Goal: Task Accomplishment & Management: Complete application form

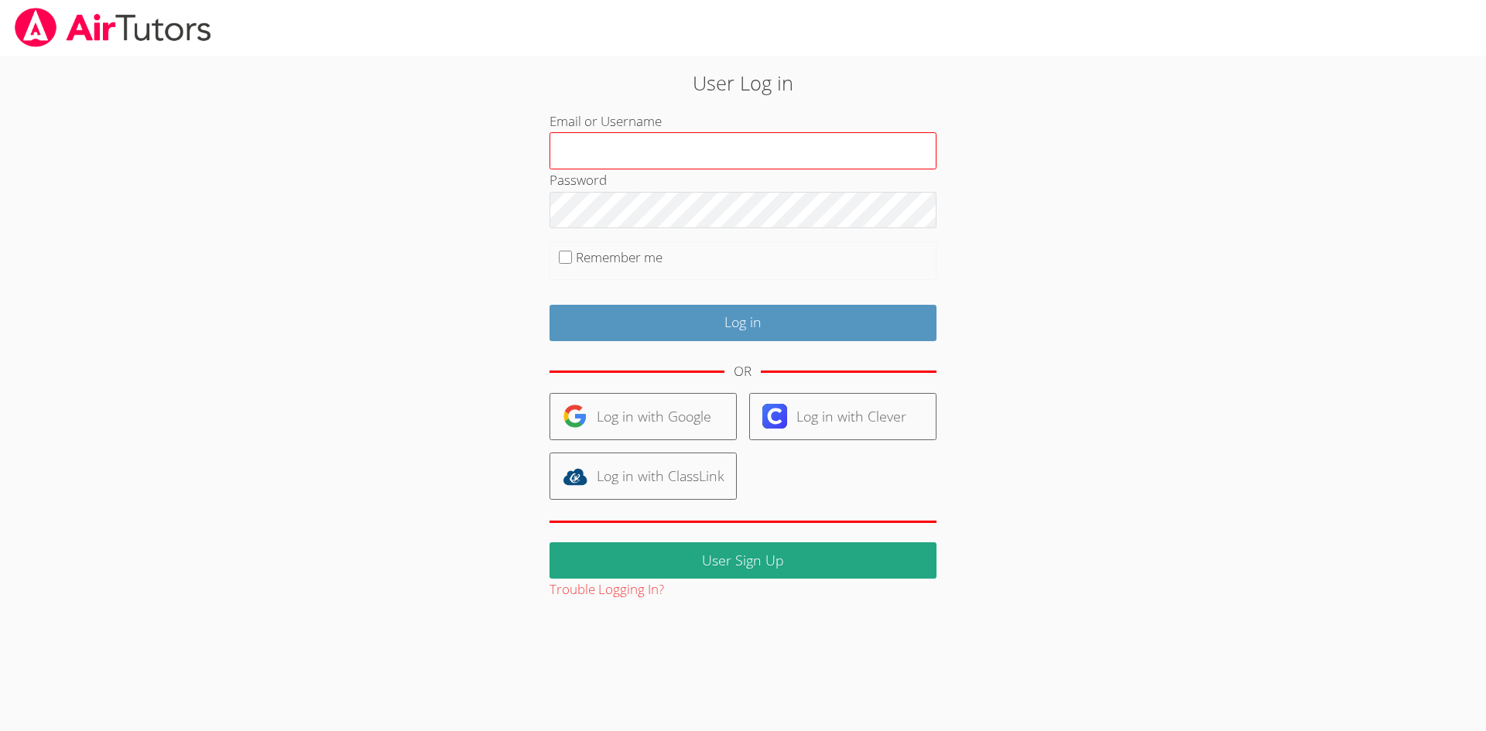
click at [645, 156] on input "Email or Username" at bounding box center [742, 150] width 387 height 37
type input "amparsons1682@yahoo.com"
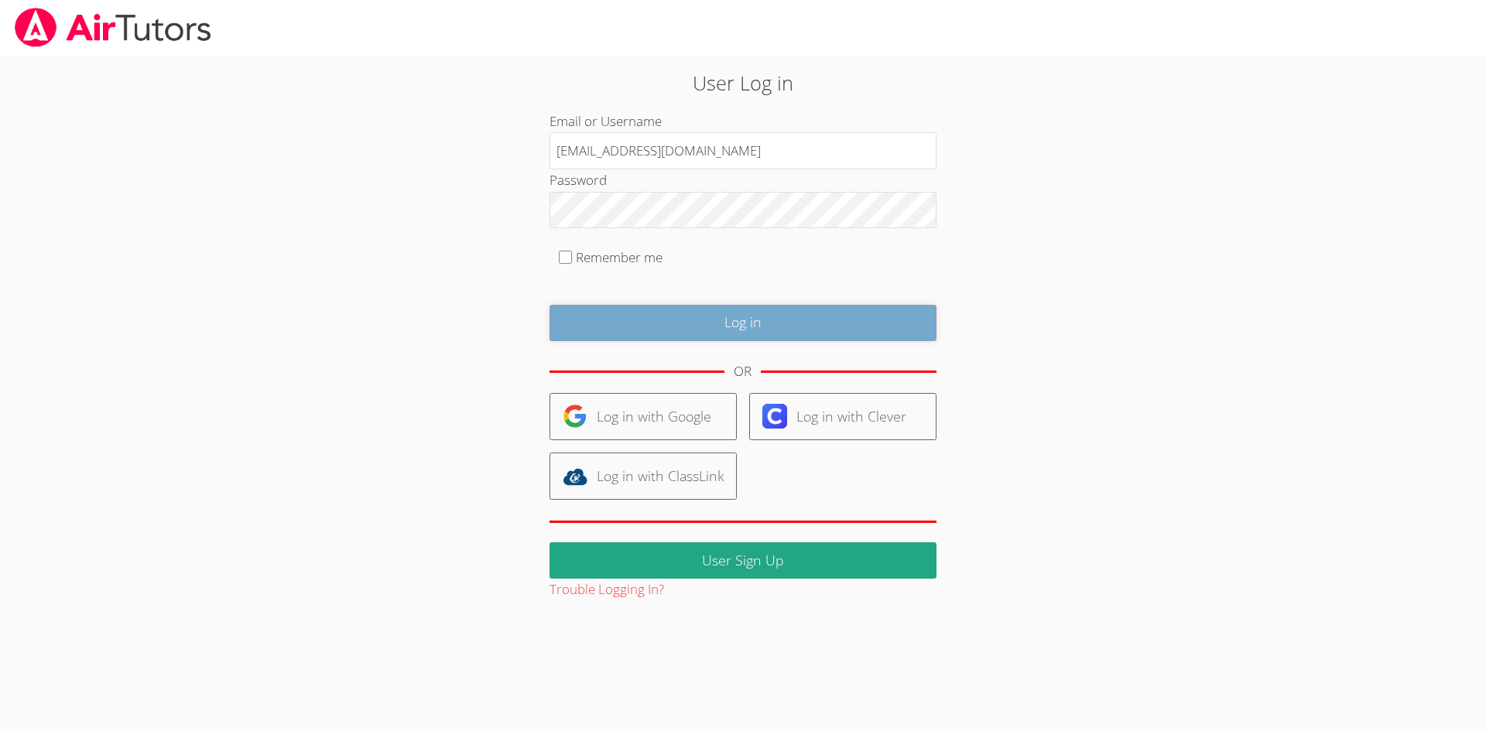
click at [600, 321] on input "Log in" at bounding box center [742, 323] width 387 height 36
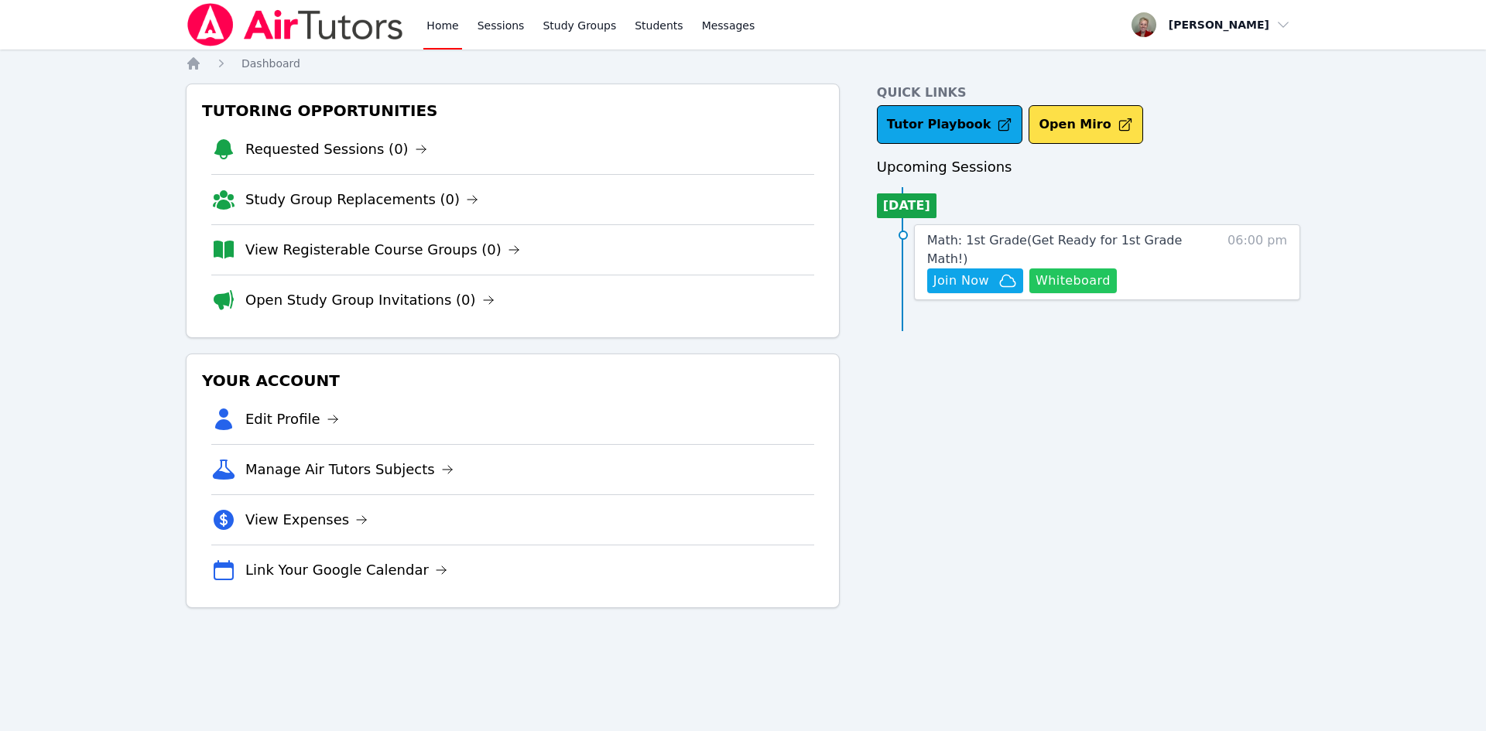
click at [1085, 269] on button "Whiteboard" at bounding box center [1072, 281] width 87 height 25
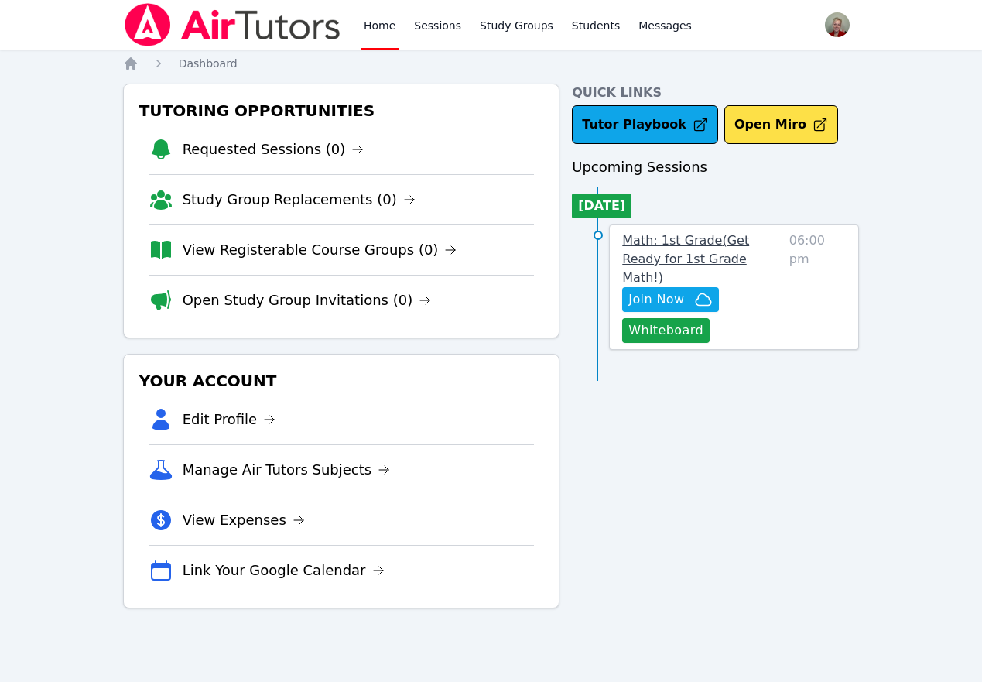
click at [737, 234] on span "Math: 1st Grade ( Get Ready for 1st Grade Math! )" at bounding box center [685, 259] width 127 height 52
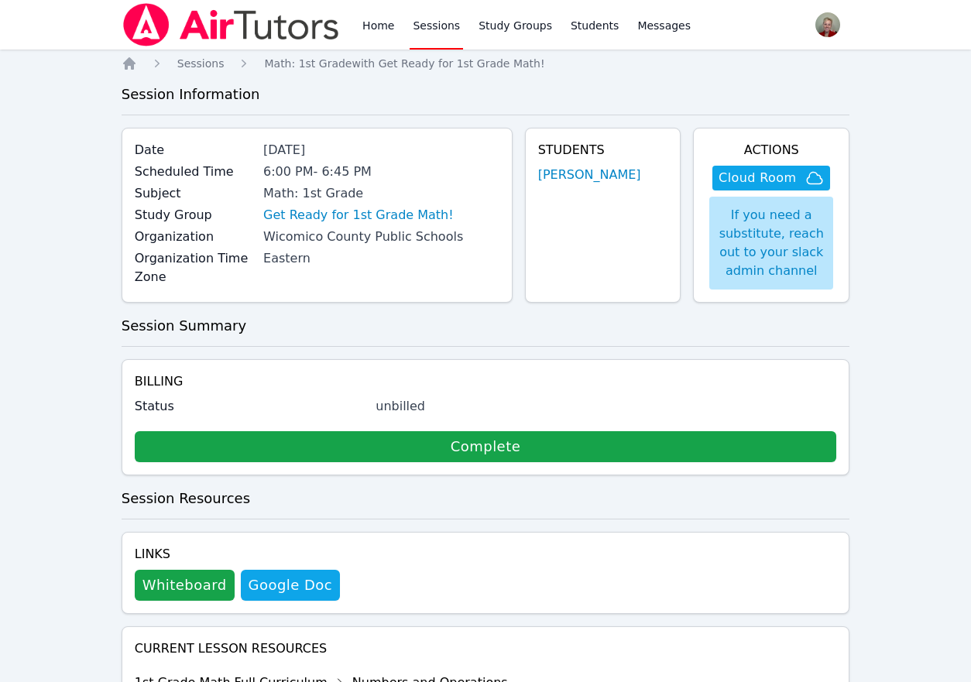
click at [156, 11] on img at bounding box center [231, 24] width 219 height 43
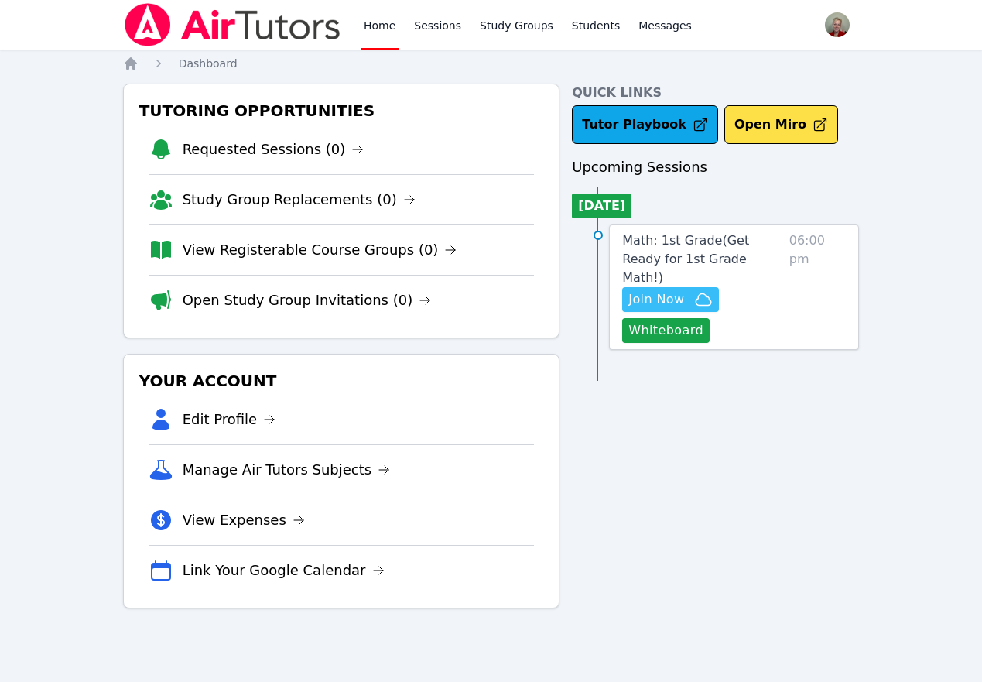
click at [688, 290] on span "Join Now" at bounding box center [670, 299] width 84 height 19
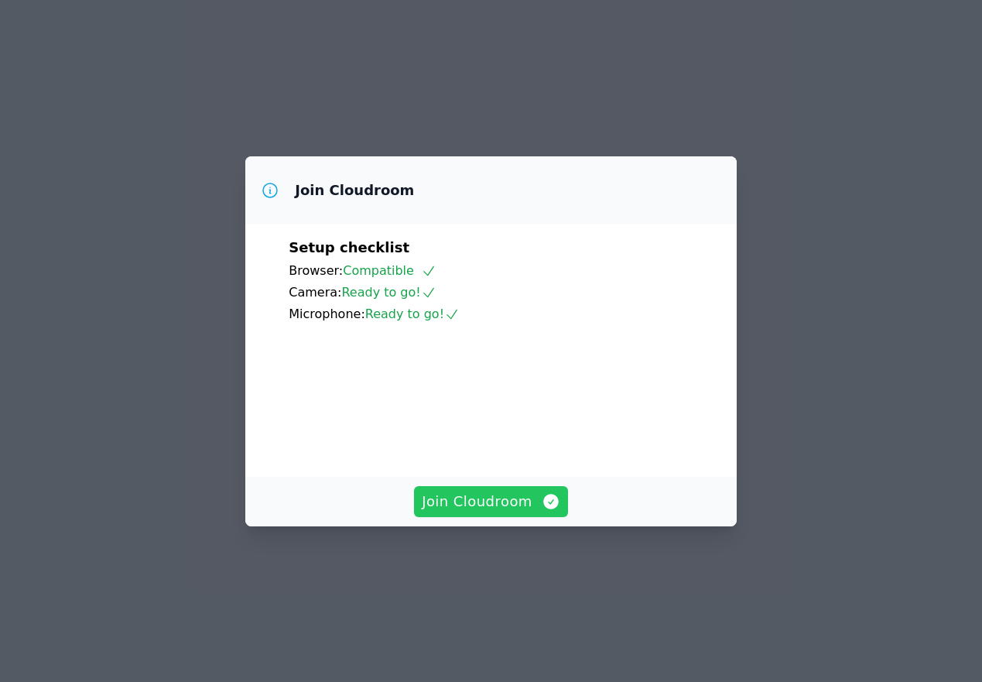
click at [498, 512] on span "Join Cloudroom" at bounding box center [491, 502] width 139 height 22
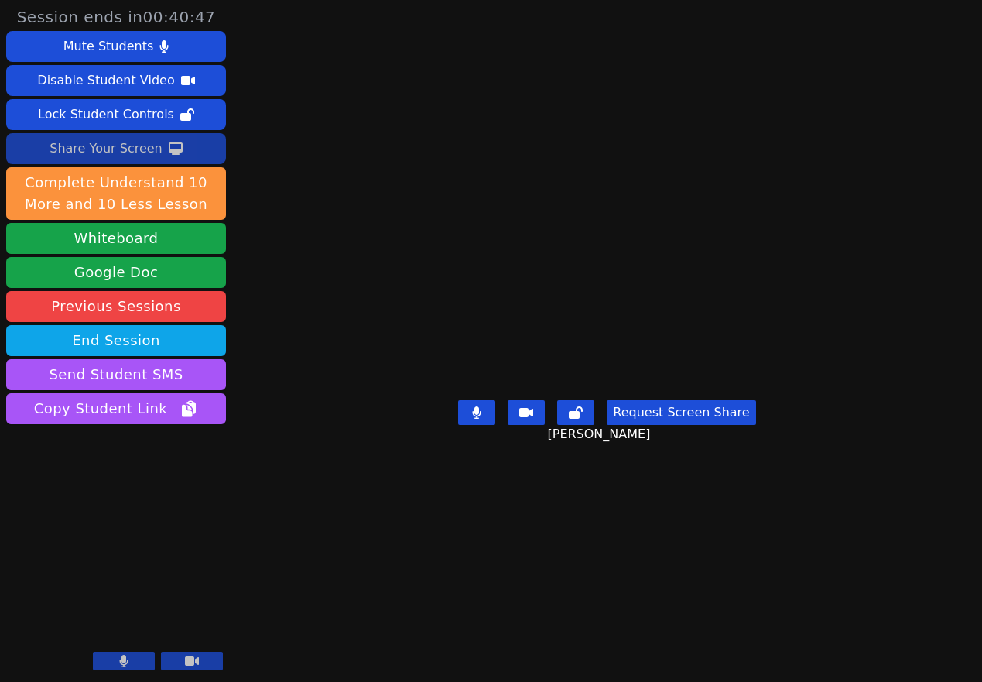
click at [77, 140] on div "Share Your Screen" at bounding box center [106, 148] width 113 height 25
click at [80, 149] on div "Share Your Screen" at bounding box center [106, 148] width 113 height 25
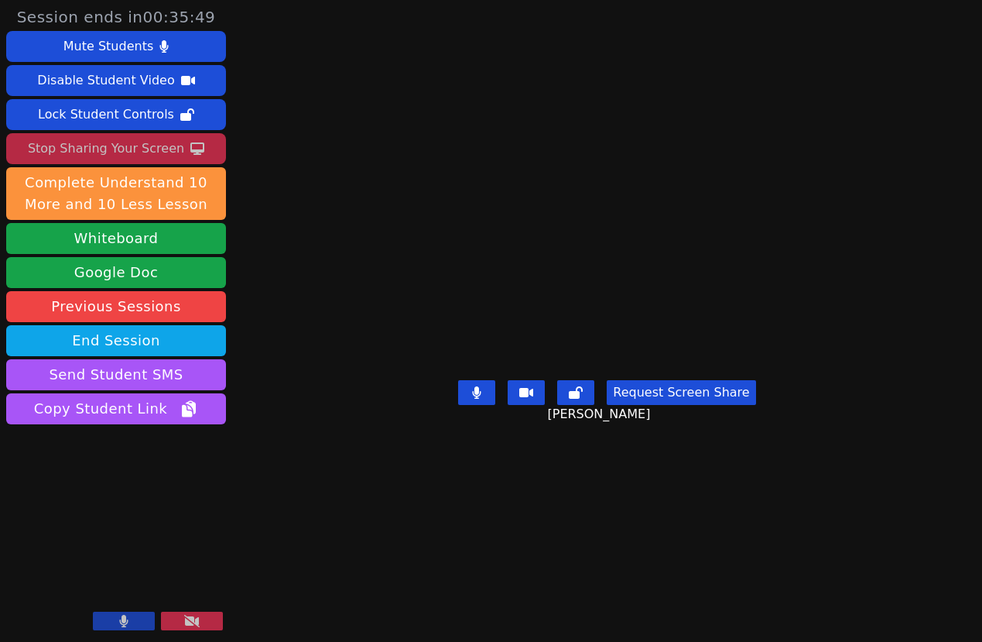
click at [617, 211] on video at bounding box center [607, 289] width 232 height 167
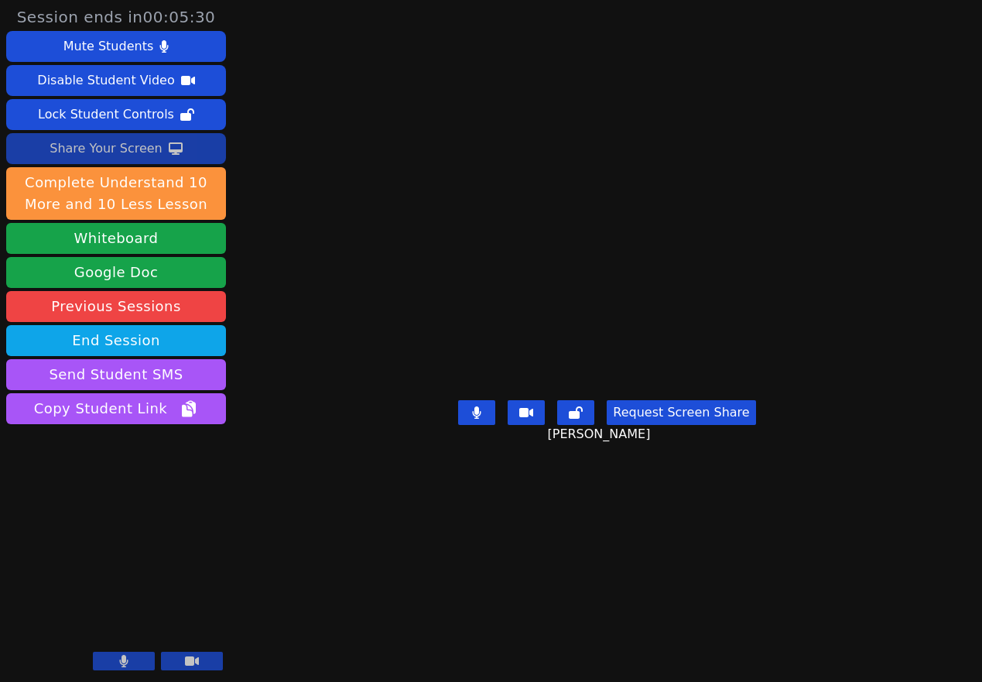
click at [123, 142] on div "Share Your Screen" at bounding box center [106, 148] width 113 height 25
click at [104, 149] on div "Share Your Screen" at bounding box center [106, 148] width 113 height 25
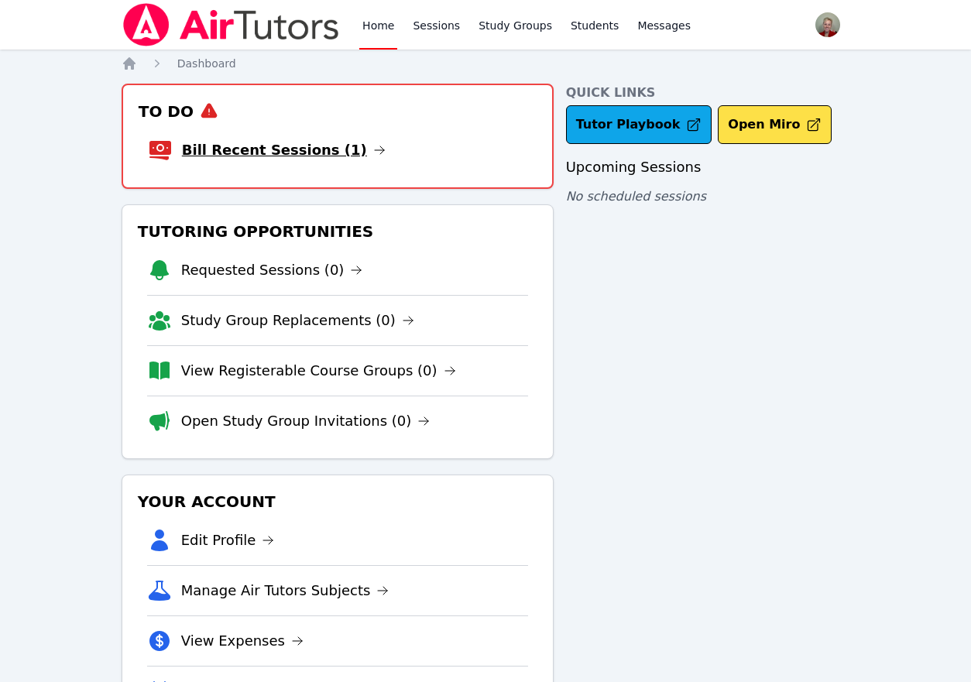
click at [325, 150] on link "Bill Recent Sessions (1)" at bounding box center [284, 150] width 204 height 22
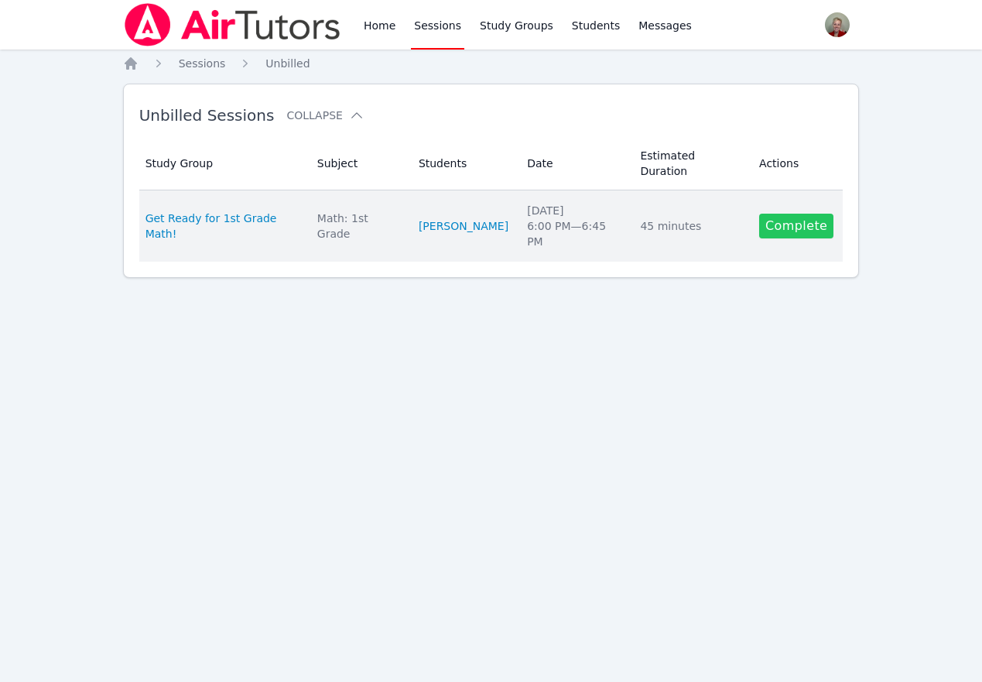
click at [813, 214] on link "Complete" at bounding box center [796, 226] width 74 height 25
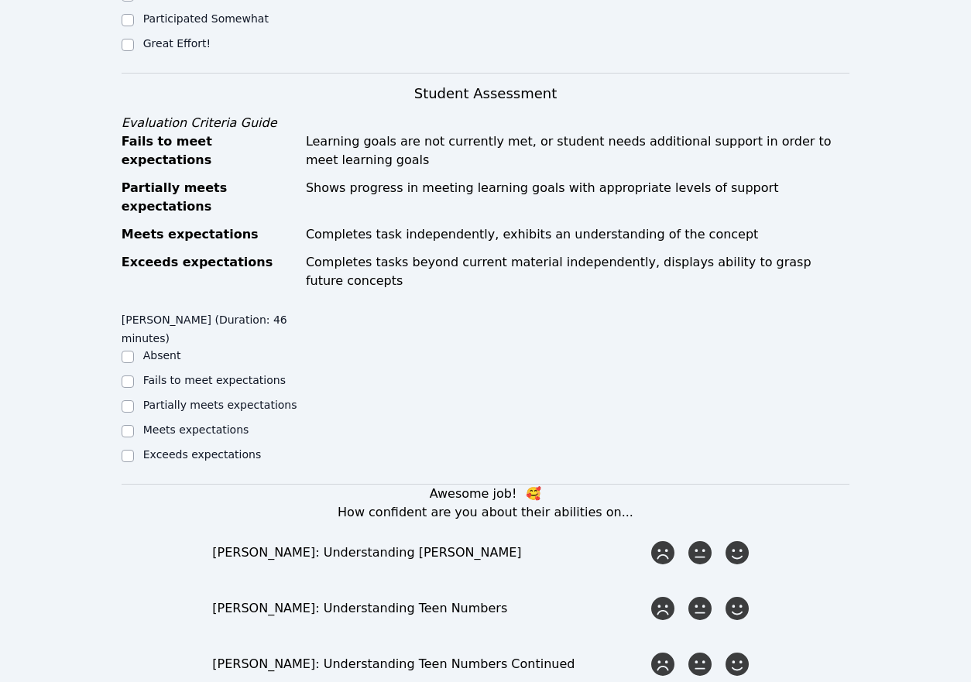
scroll to position [542, 0]
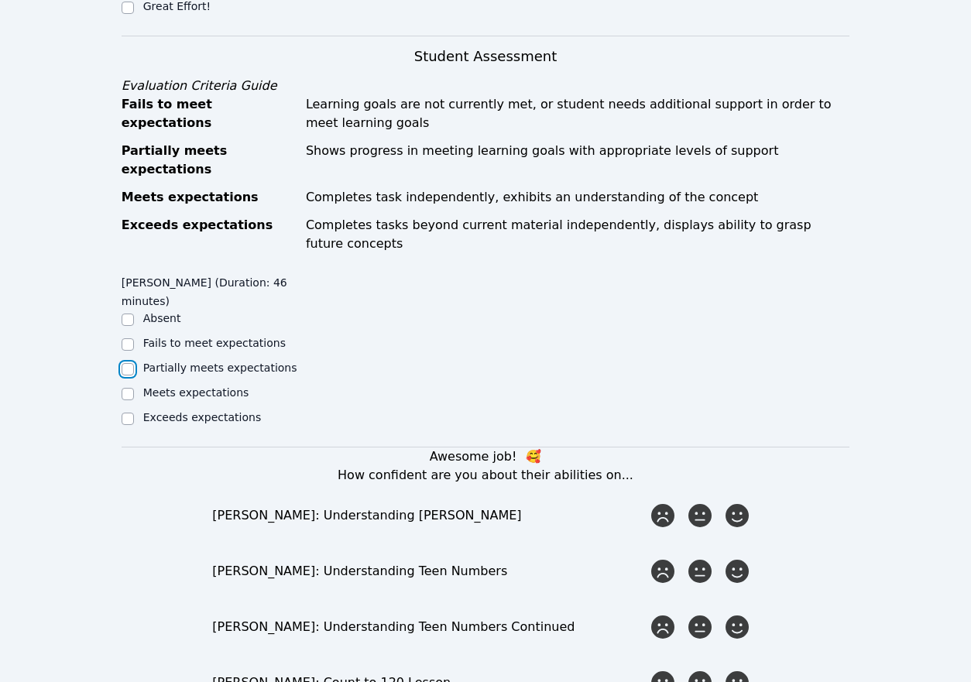
click at [126, 363] on input "Partially meets expectations" at bounding box center [128, 369] width 12 height 12
checkbox input "true"
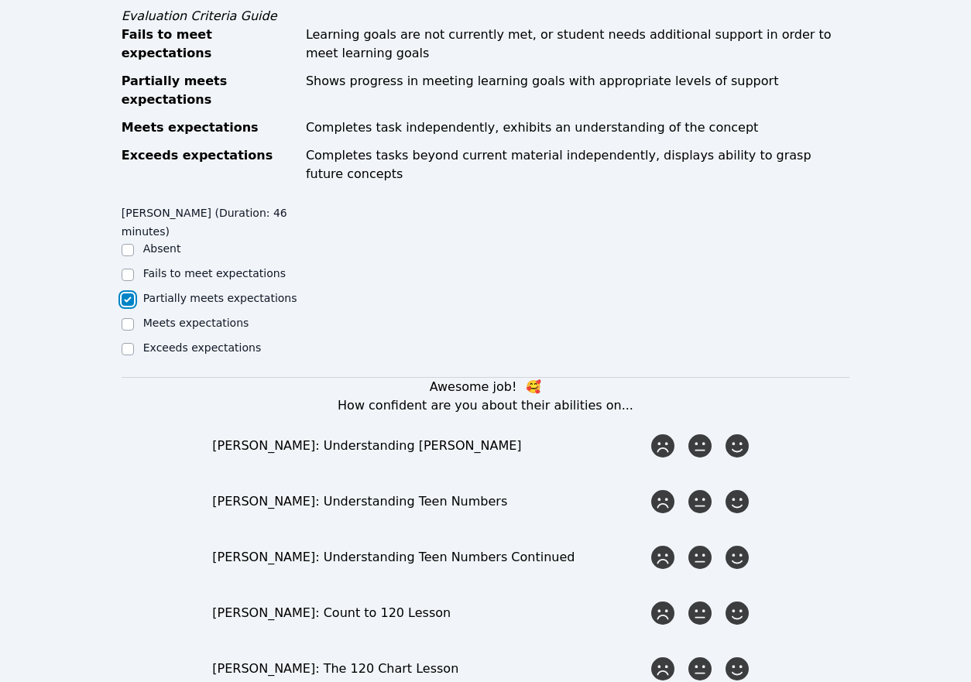
scroll to position [774, 0]
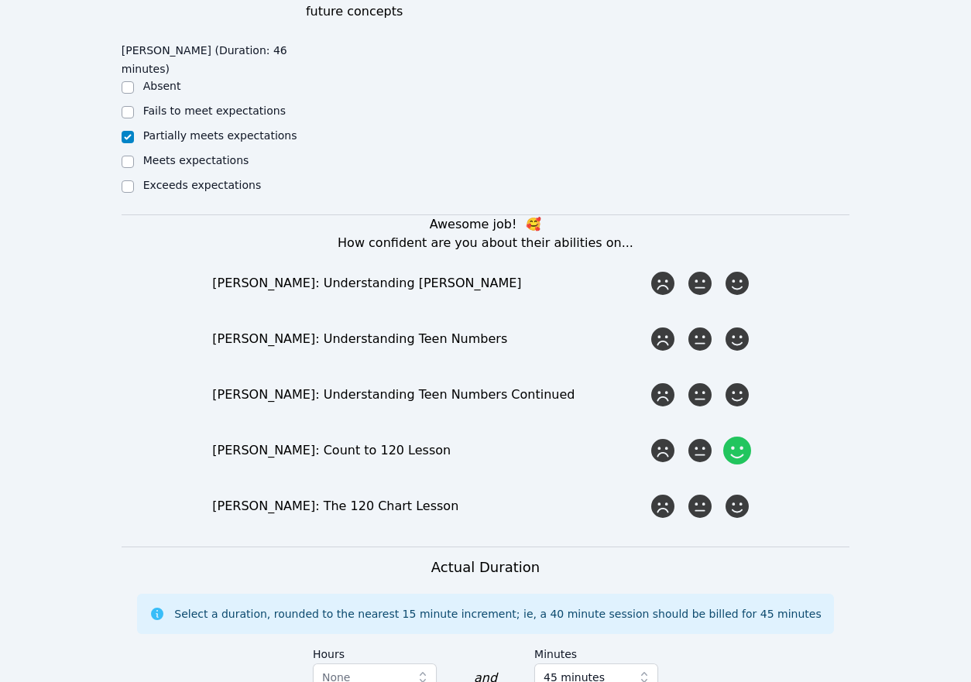
click at [738, 436] on icon at bounding box center [737, 450] width 28 height 28
click at [0, 0] on input "radio" at bounding box center [0, 0] width 0 height 0
click at [733, 492] on icon at bounding box center [737, 506] width 28 height 28
click at [0, 0] on input "radio" at bounding box center [0, 0] width 0 height 0
click at [735, 381] on icon at bounding box center [737, 395] width 28 height 28
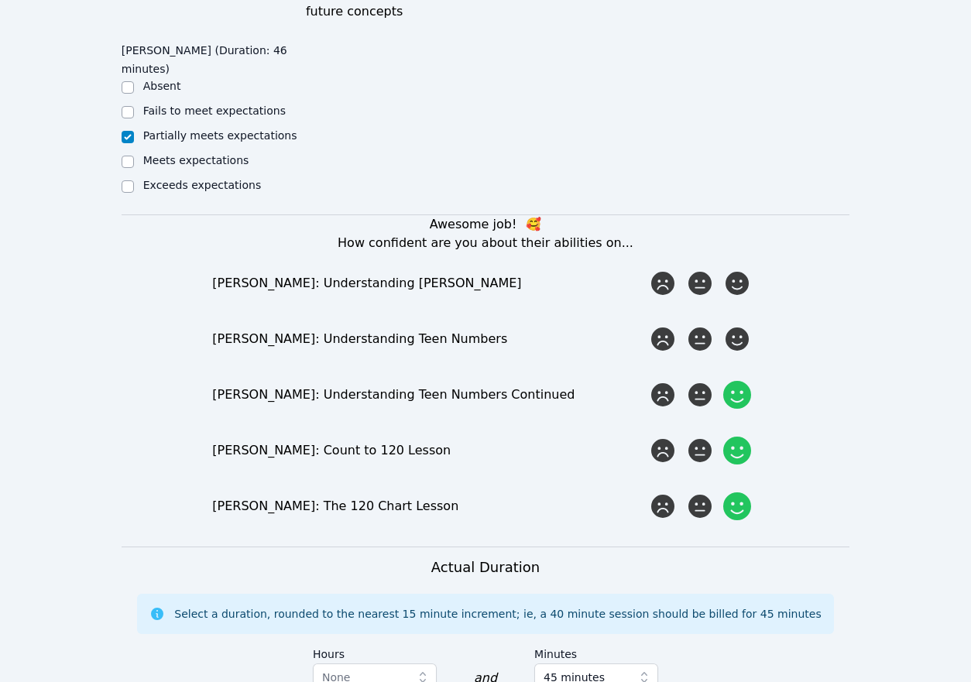
click at [0, 0] on input "radio" at bounding box center [0, 0] width 0 height 0
click at [728, 325] on icon at bounding box center [737, 339] width 28 height 28
click at [0, 0] on input "radio" at bounding box center [0, 0] width 0 height 0
click at [703, 269] on icon at bounding box center [700, 283] width 28 height 28
click at [0, 0] on input "radio" at bounding box center [0, 0] width 0 height 0
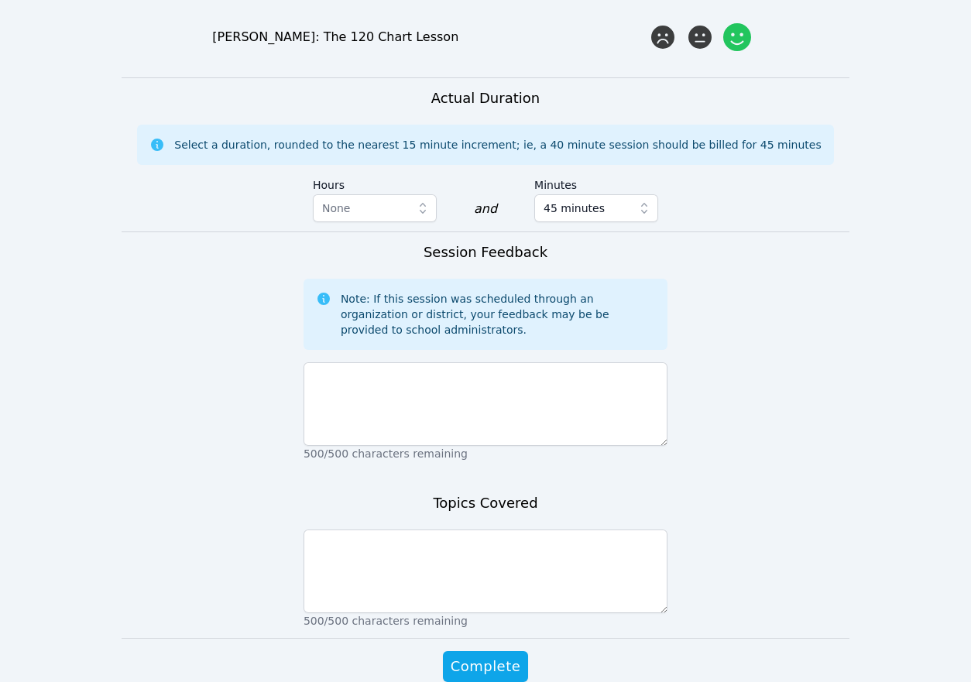
scroll to position [1280, 0]
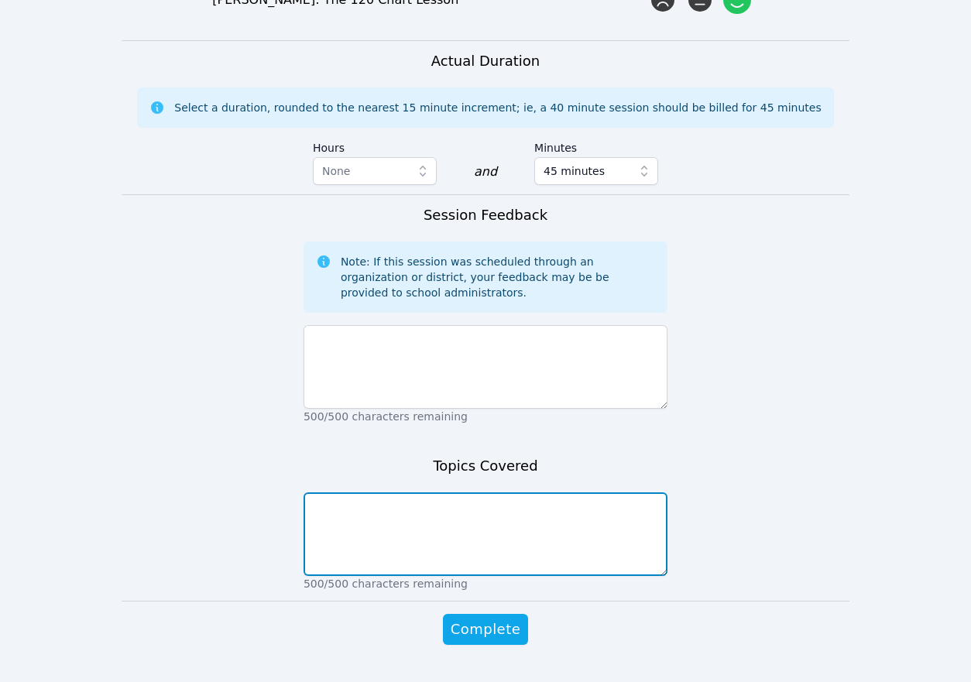
click at [483, 492] on textarea at bounding box center [485, 534] width 364 height 84
click at [489, 492] on textarea at bounding box center [485, 534] width 364 height 84
type textarea "Place Value, Base 10 Blocks, making the same number different ways"
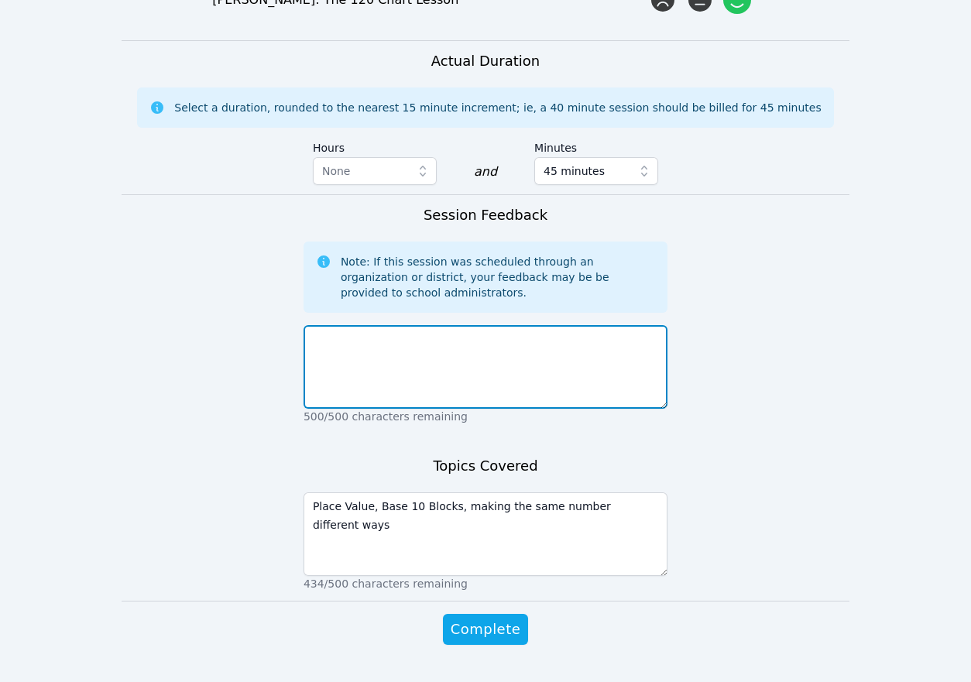
click at [423, 325] on textarea at bounding box center [485, 367] width 364 height 84
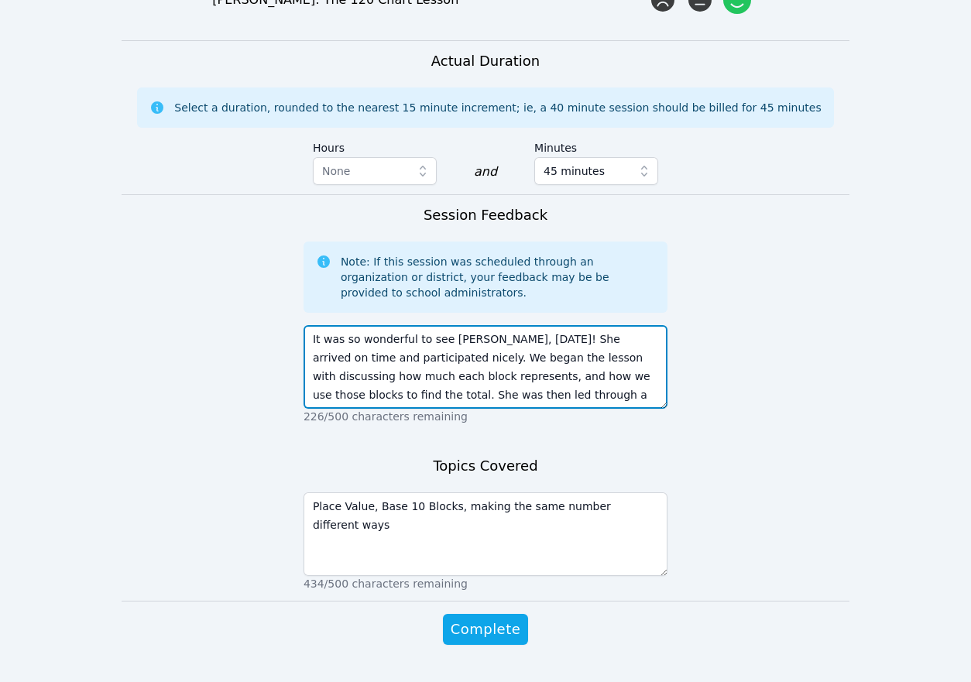
scroll to position [12, 0]
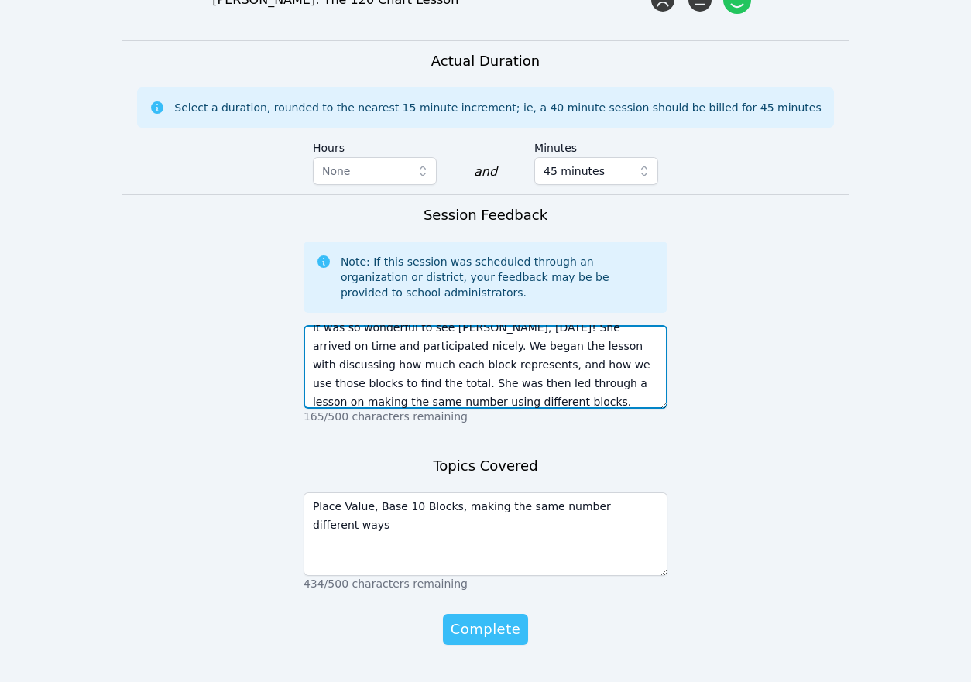
type textarea "It was so wonderful to see [PERSON_NAME], [DATE]! She arrived on time and parti…"
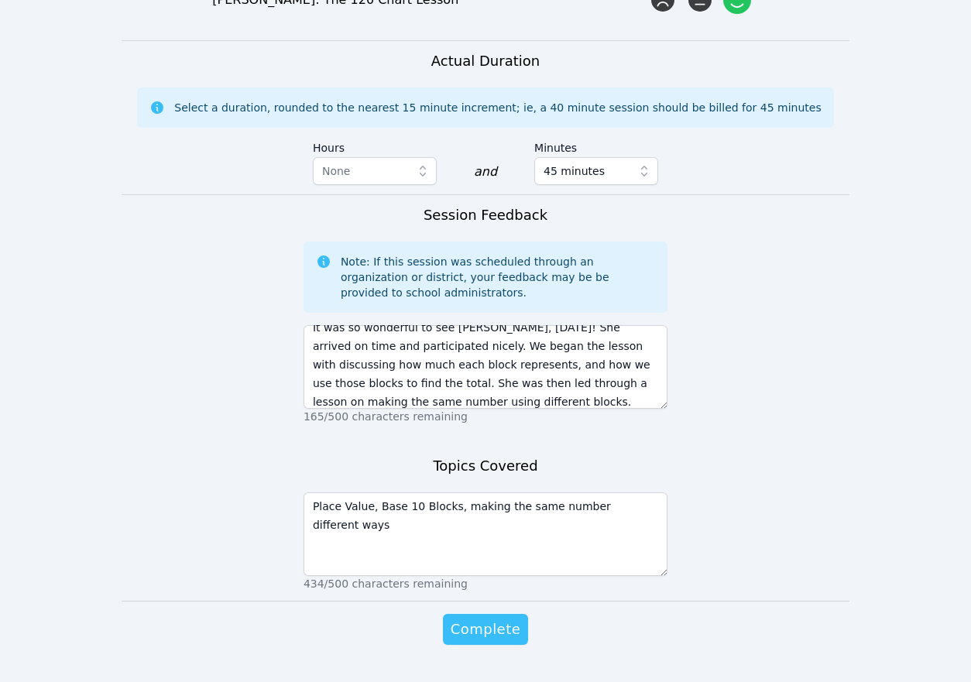
click at [468, 618] on span "Complete" at bounding box center [485, 629] width 70 height 22
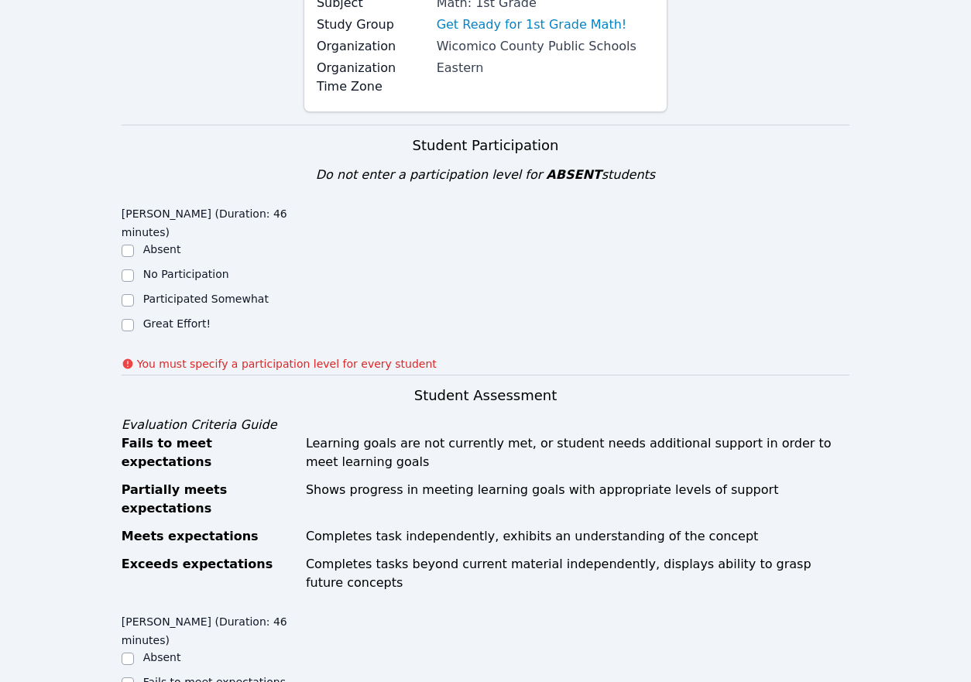
scroll to position [218, 0]
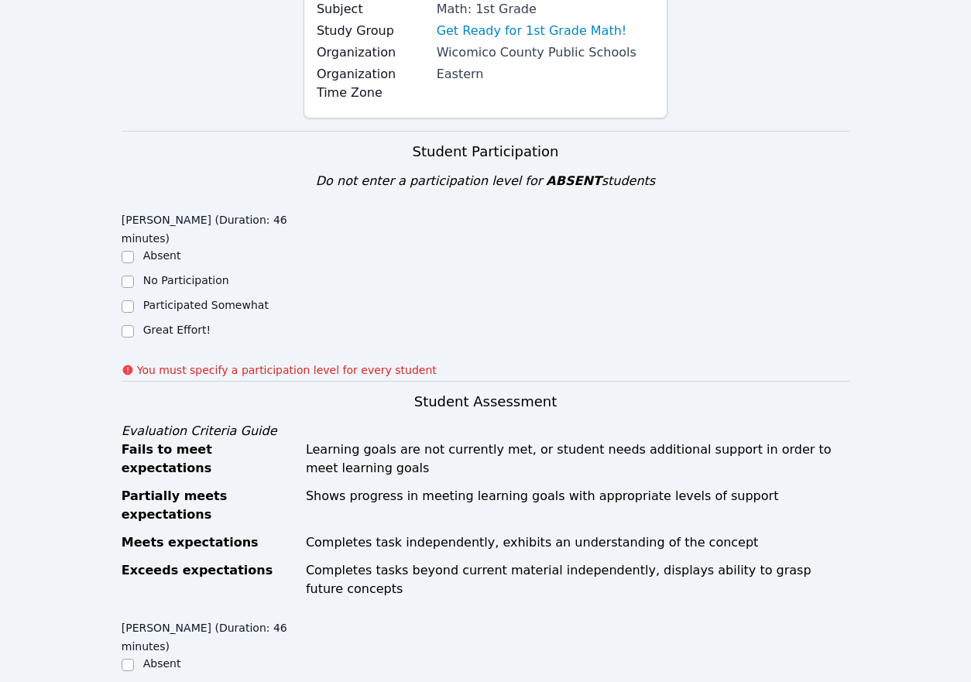
click at [181, 324] on label "Great Effort!" at bounding box center [176, 330] width 67 height 12
click at [134, 325] on input "Great Effort!" at bounding box center [128, 331] width 12 height 12
checkbox input "true"
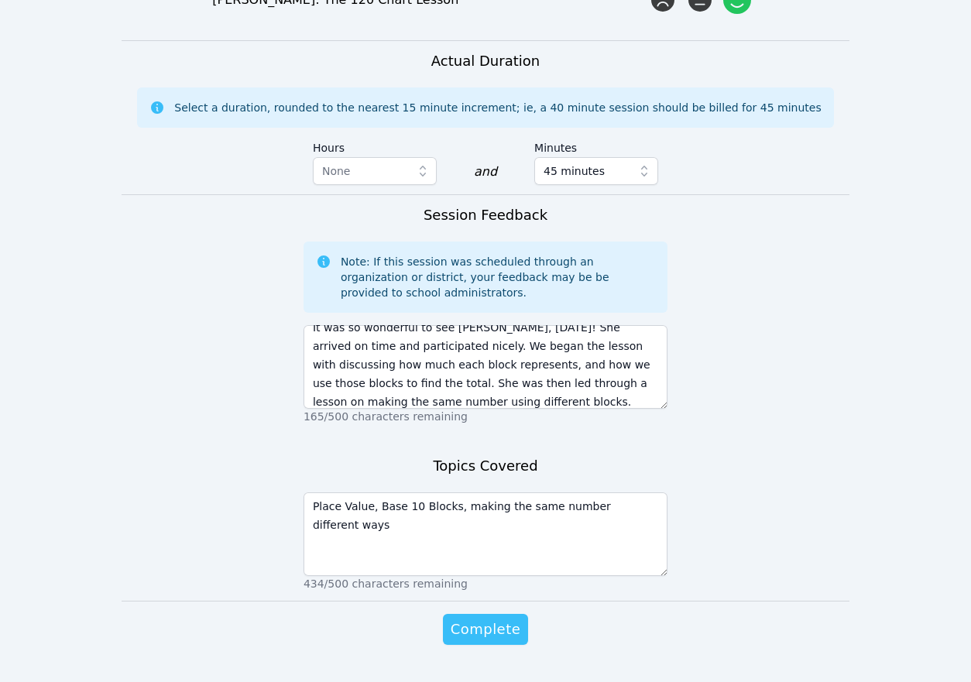
click at [515, 618] on span "Complete" at bounding box center [485, 629] width 70 height 22
